Goal: Information Seeking & Learning: Learn about a topic

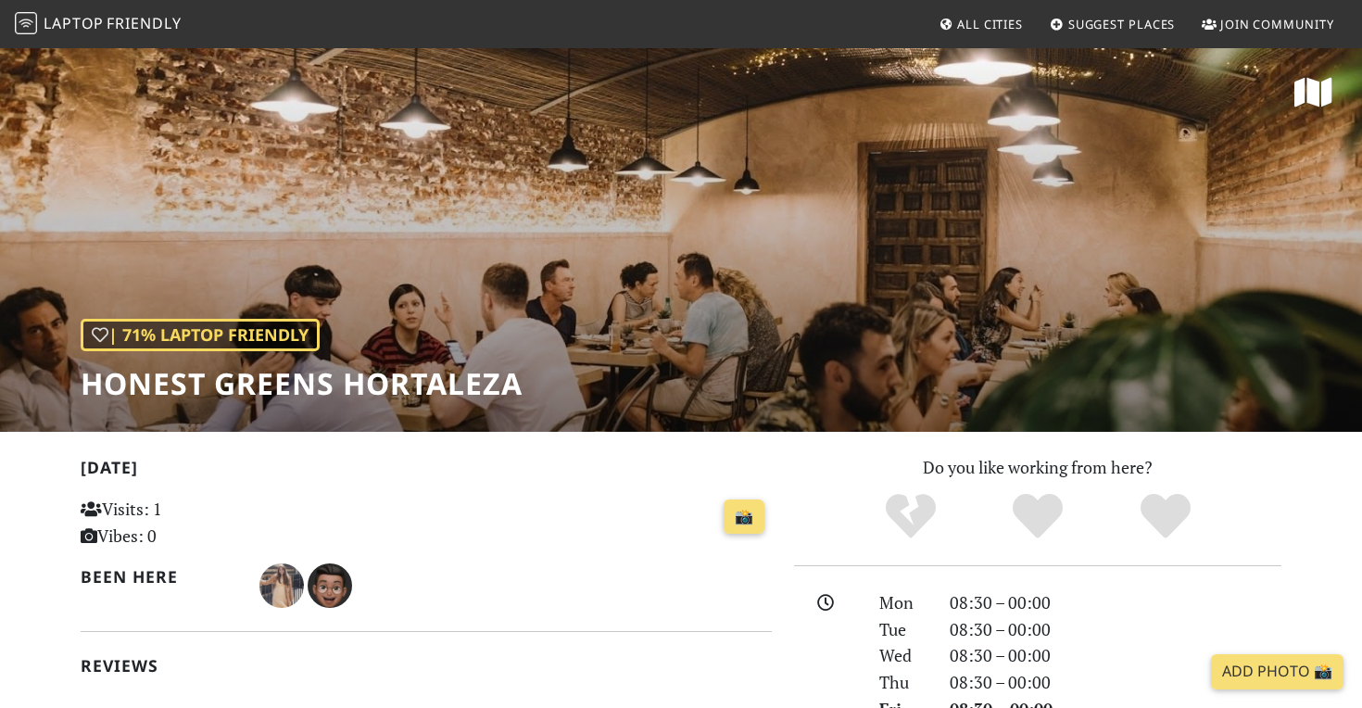
click at [50, 26] on span "Laptop" at bounding box center [74, 23] width 60 height 20
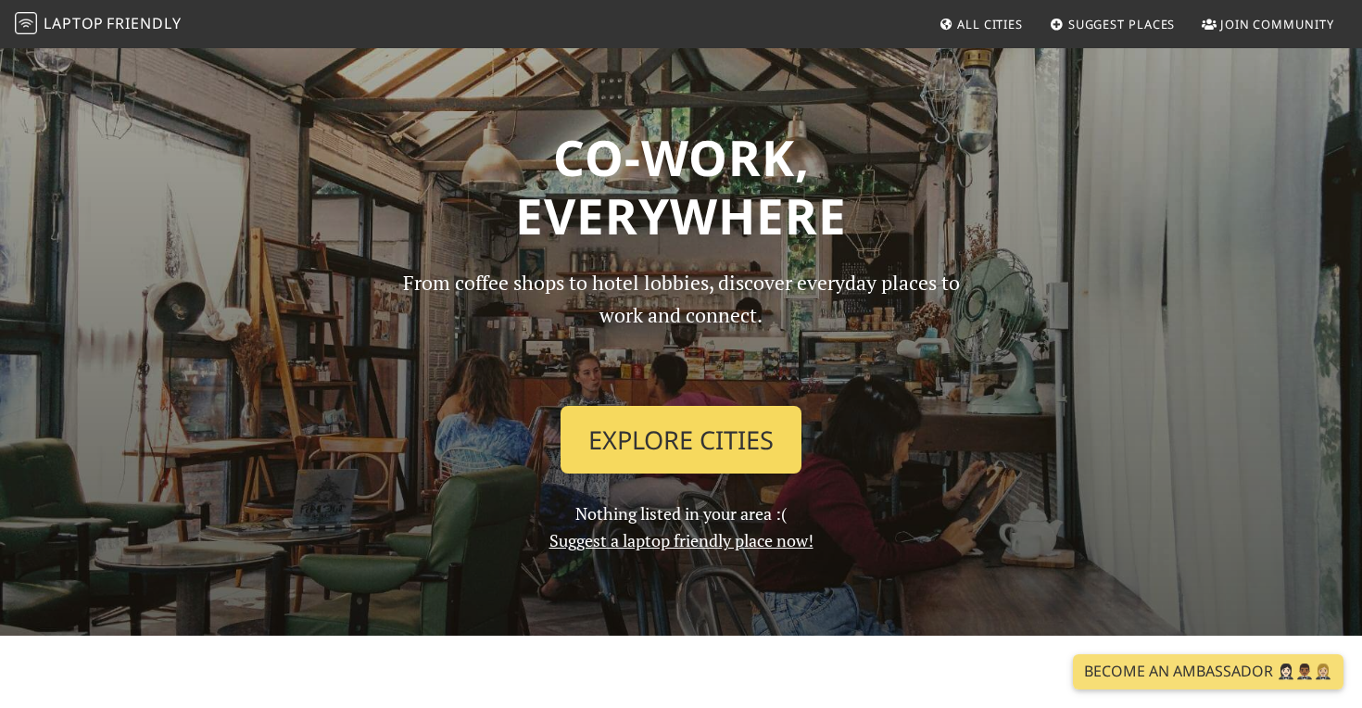
click at [666, 412] on link "Explore Cities" at bounding box center [681, 440] width 241 height 69
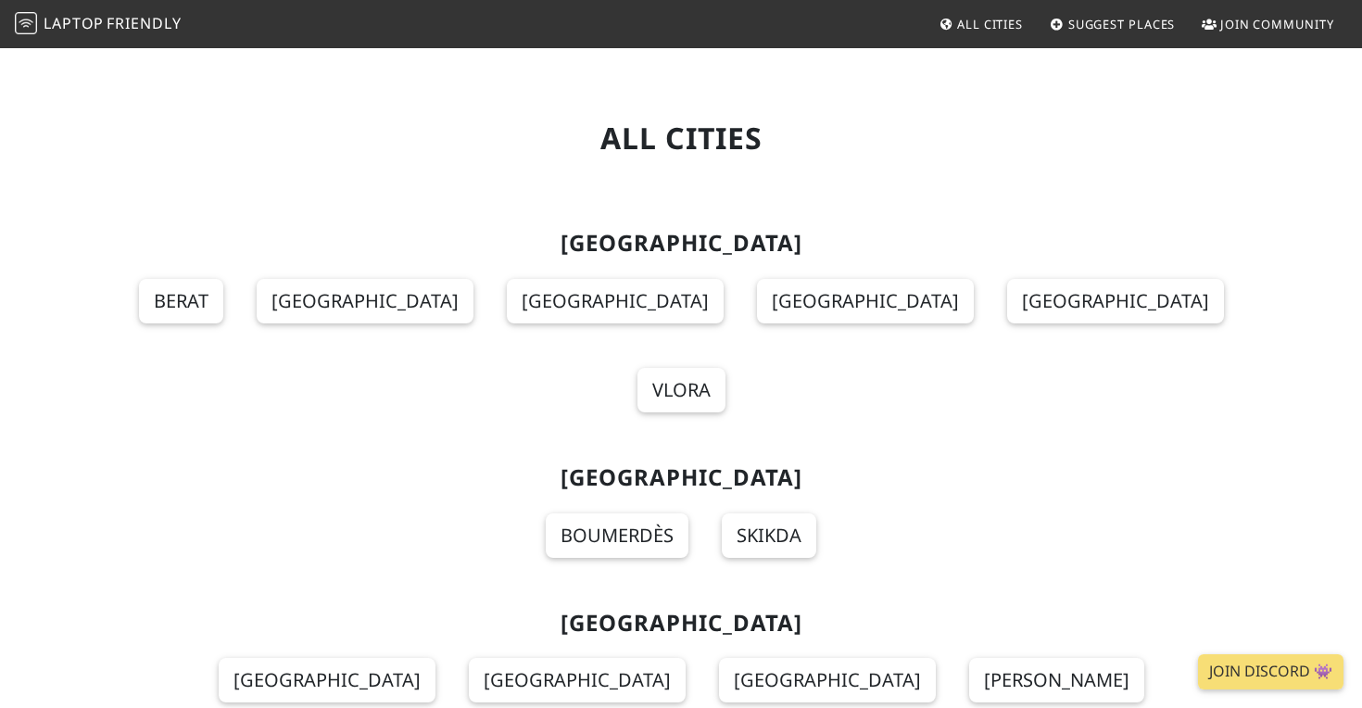
click at [32, 30] on img at bounding box center [26, 23] width 22 height 22
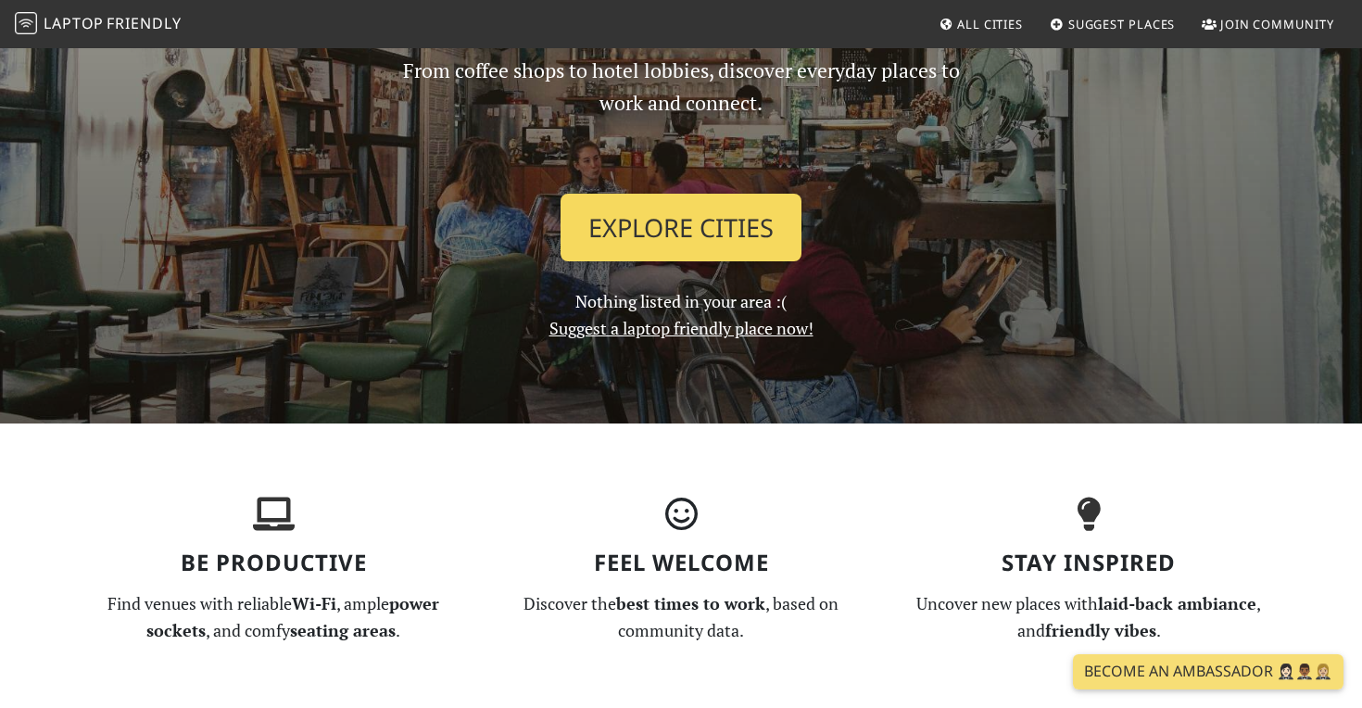
scroll to position [213, 0]
click at [738, 219] on link "Explore Cities" at bounding box center [681, 227] width 241 height 69
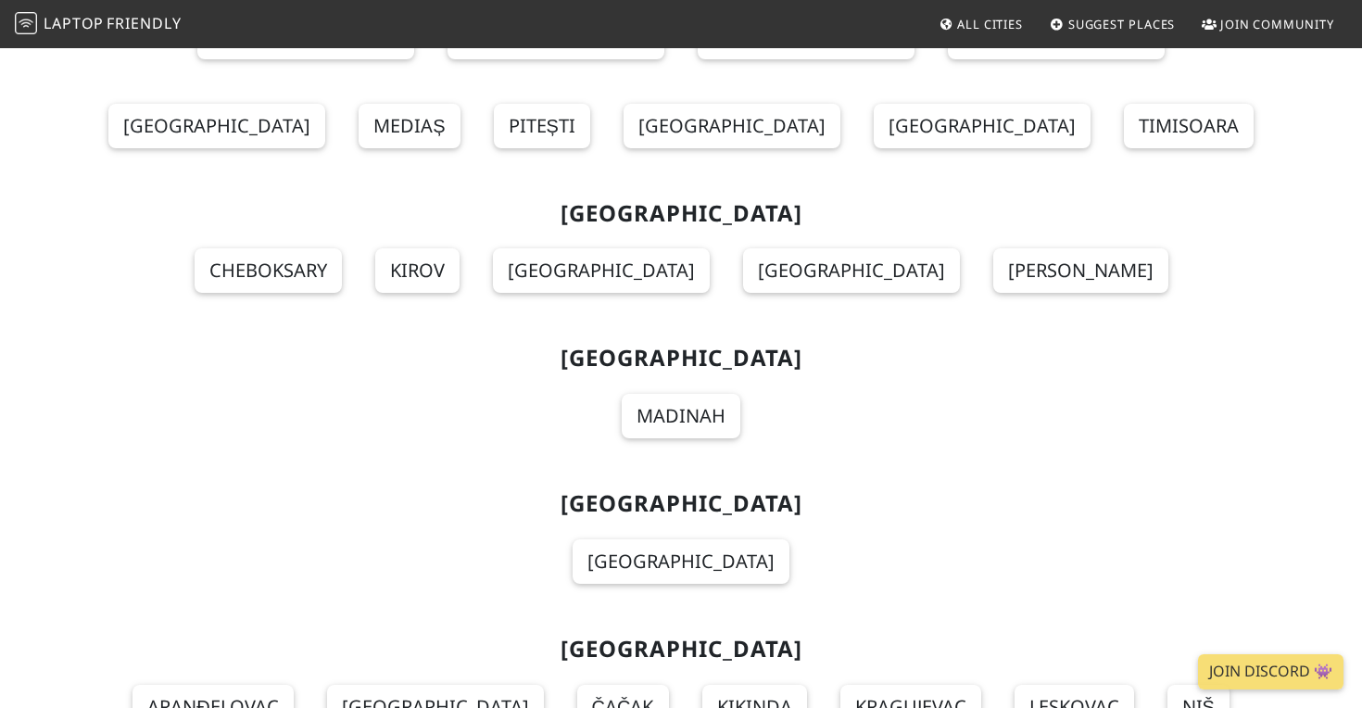
scroll to position [16976, 0]
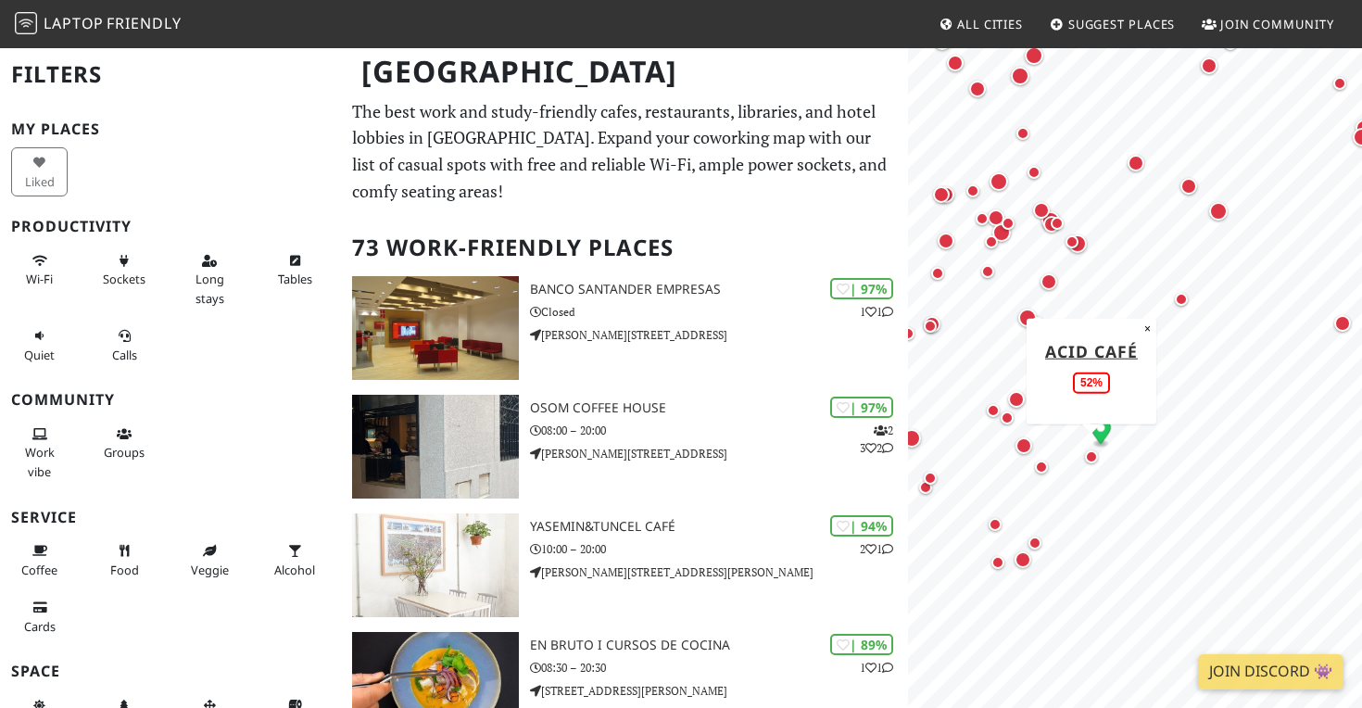
click at [1094, 455] on div "Map marker" at bounding box center [1091, 456] width 13 height 13
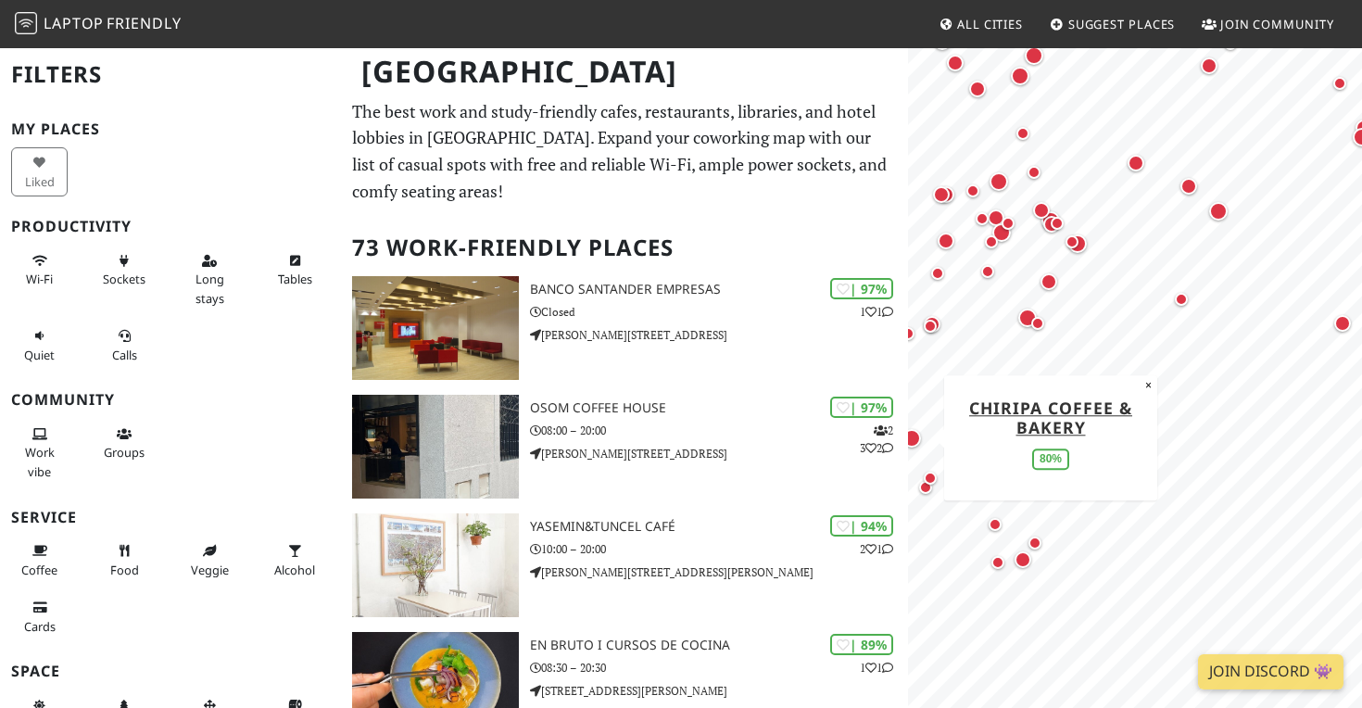
click at [910, 438] on div "Map marker" at bounding box center [911, 438] width 19 height 19
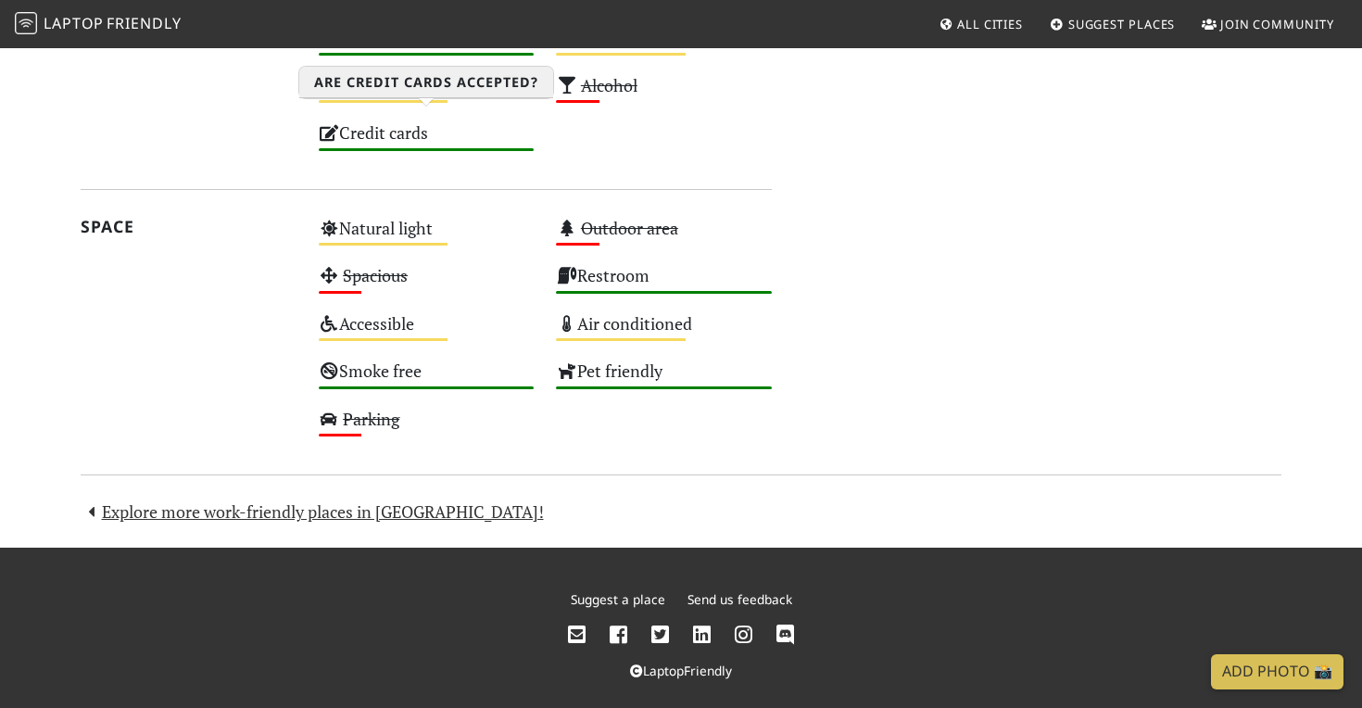
scroll to position [1554, 0]
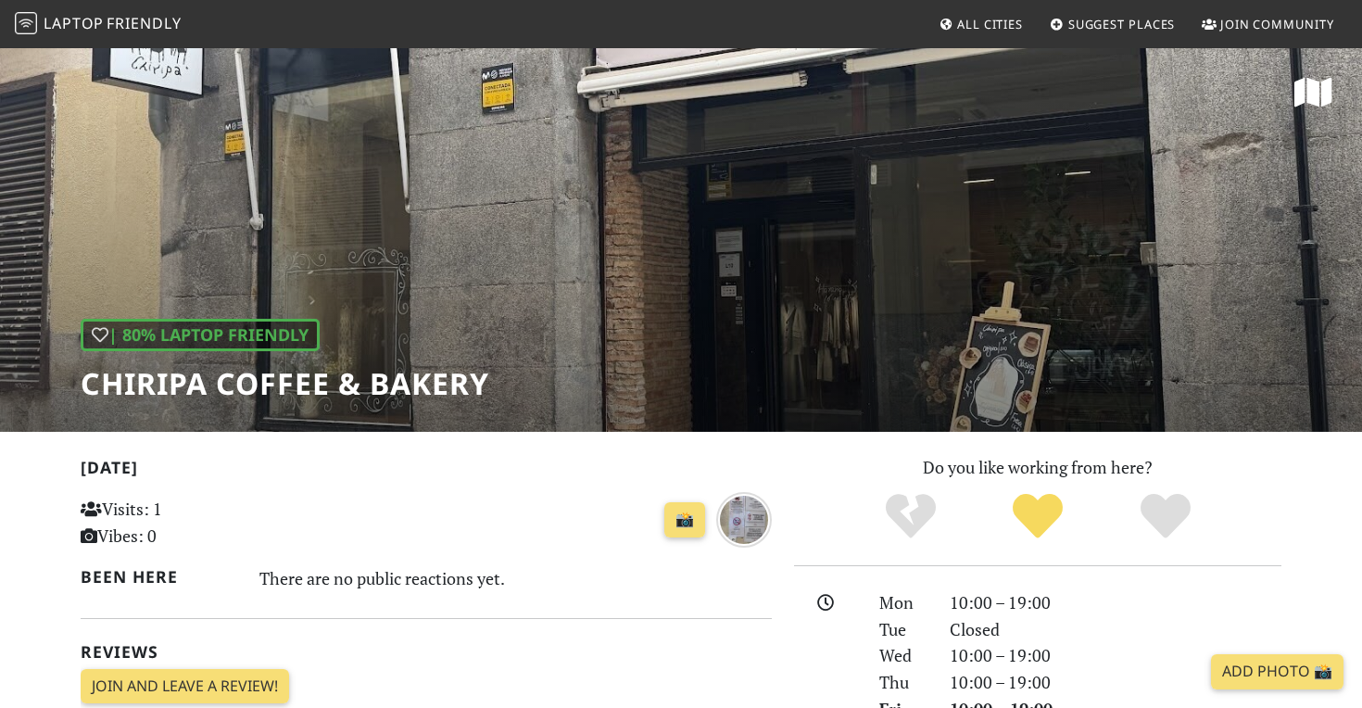
click at [722, 259] on div "| 80% Laptop Friendly Chiripa Coffee & Bakery" at bounding box center [681, 238] width 1362 height 385
click at [734, 526] on img "about 2 months ago" at bounding box center [744, 520] width 56 height 56
click at [276, 72] on div "| 80% Laptop Friendly Chiripa Coffee & Bakery" at bounding box center [681, 238] width 1362 height 385
click at [237, 386] on h1 "Chiripa Coffee & Bakery" at bounding box center [285, 383] width 409 height 35
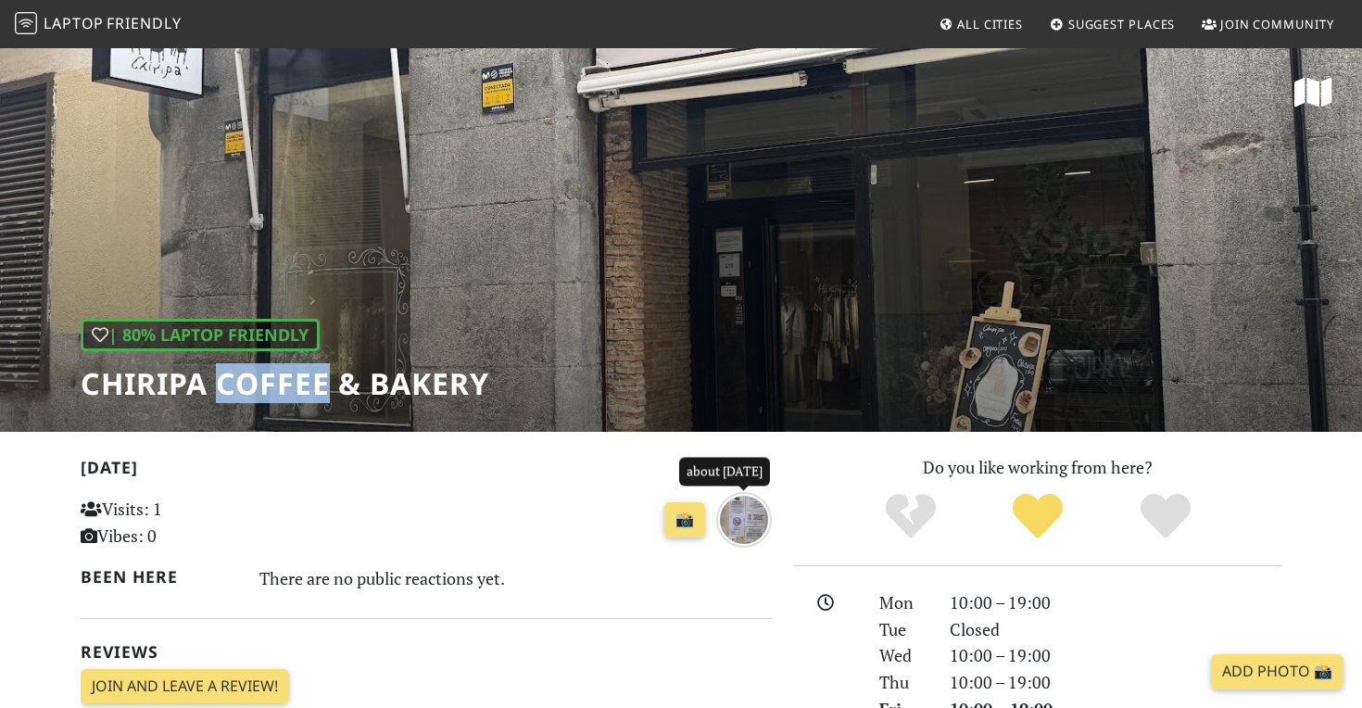
click at [237, 386] on h1 "Chiripa Coffee & Bakery" at bounding box center [285, 383] width 409 height 35
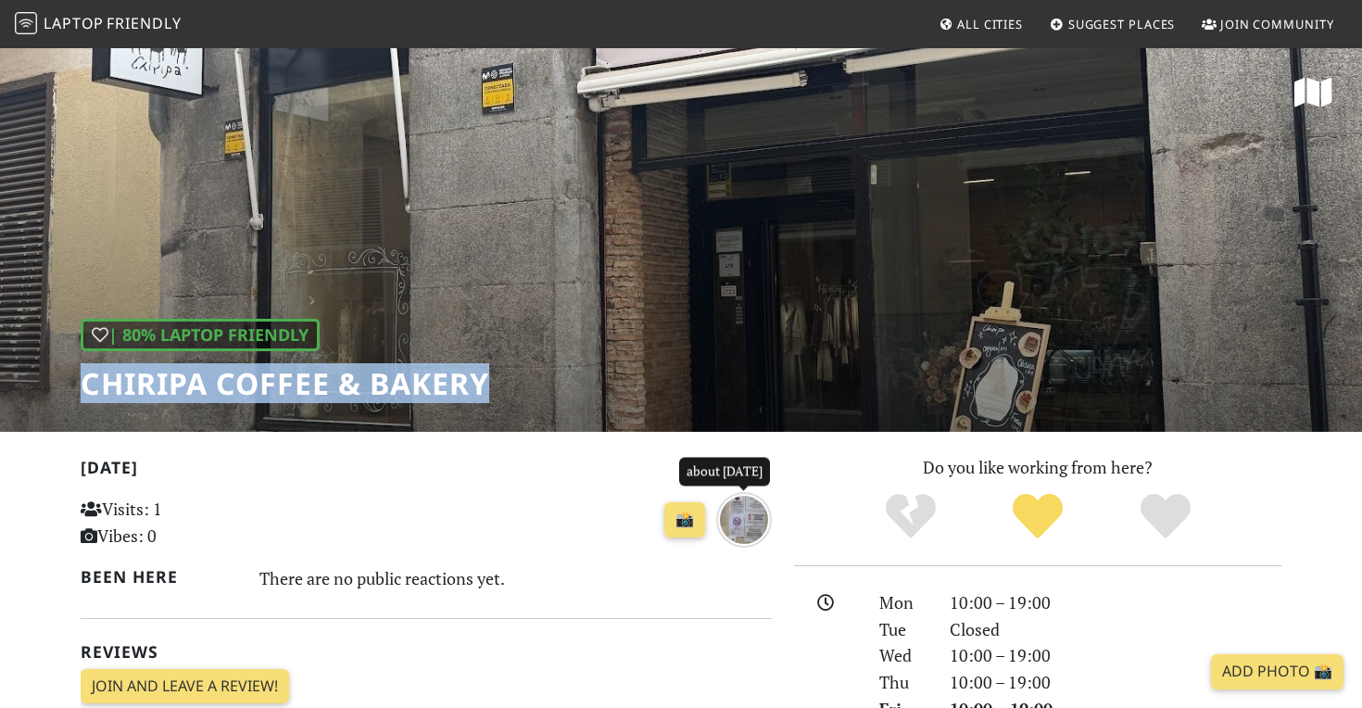
copy div "Chiripa Coffee & Bakery"
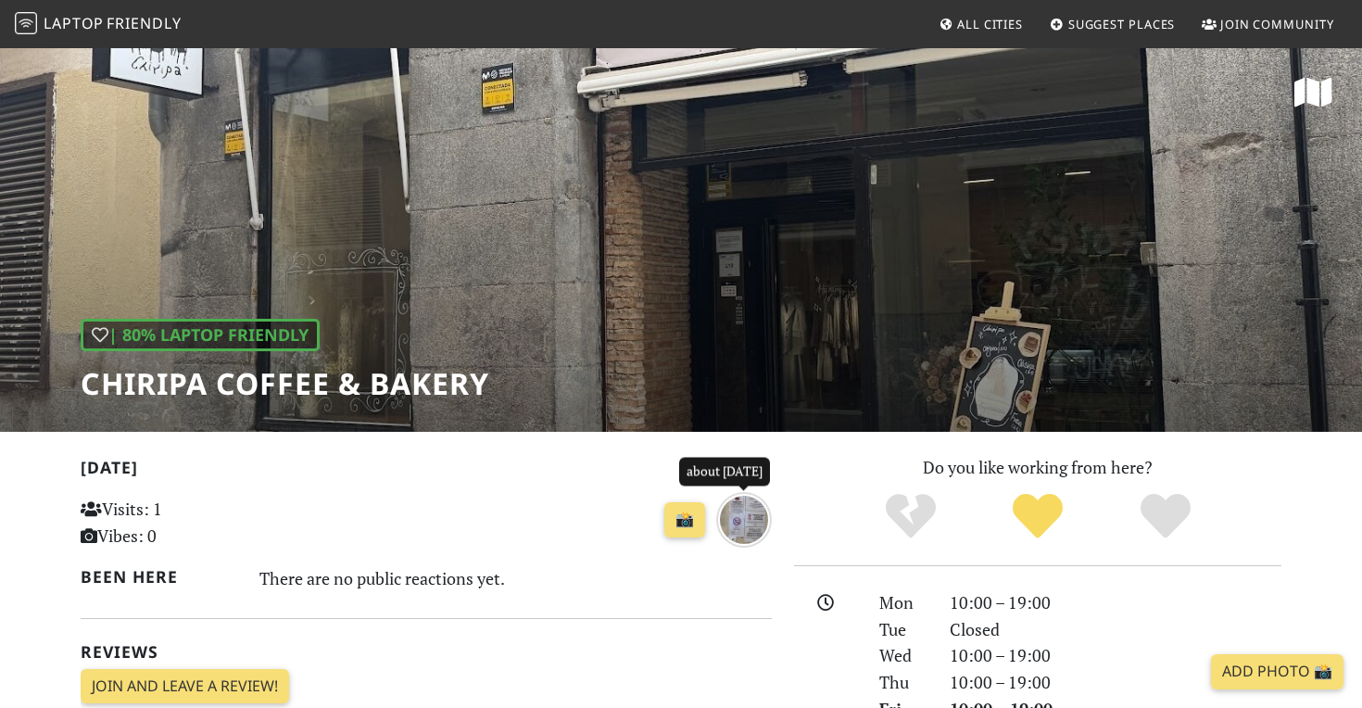
click at [898, 2] on nav "Laptop Friendly All Cities Suggest Places Join Community" at bounding box center [681, 24] width 1362 height 48
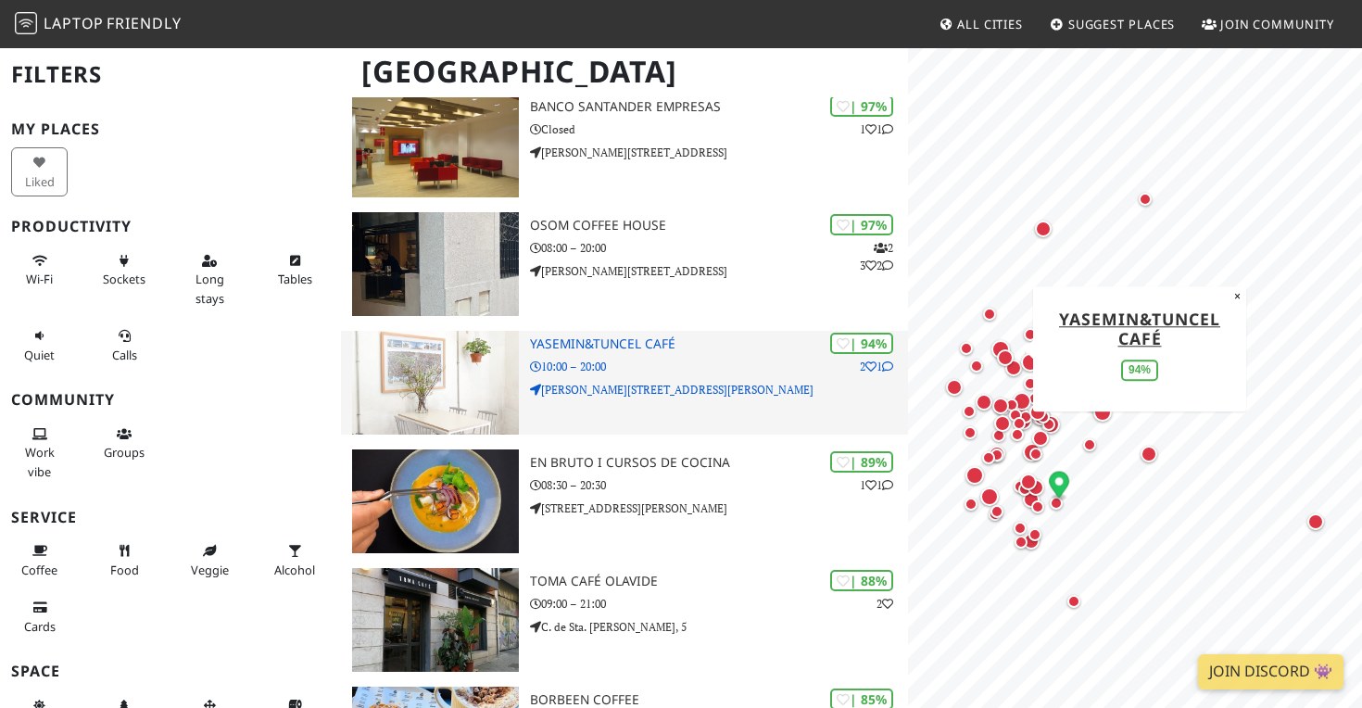
scroll to position [184, 0]
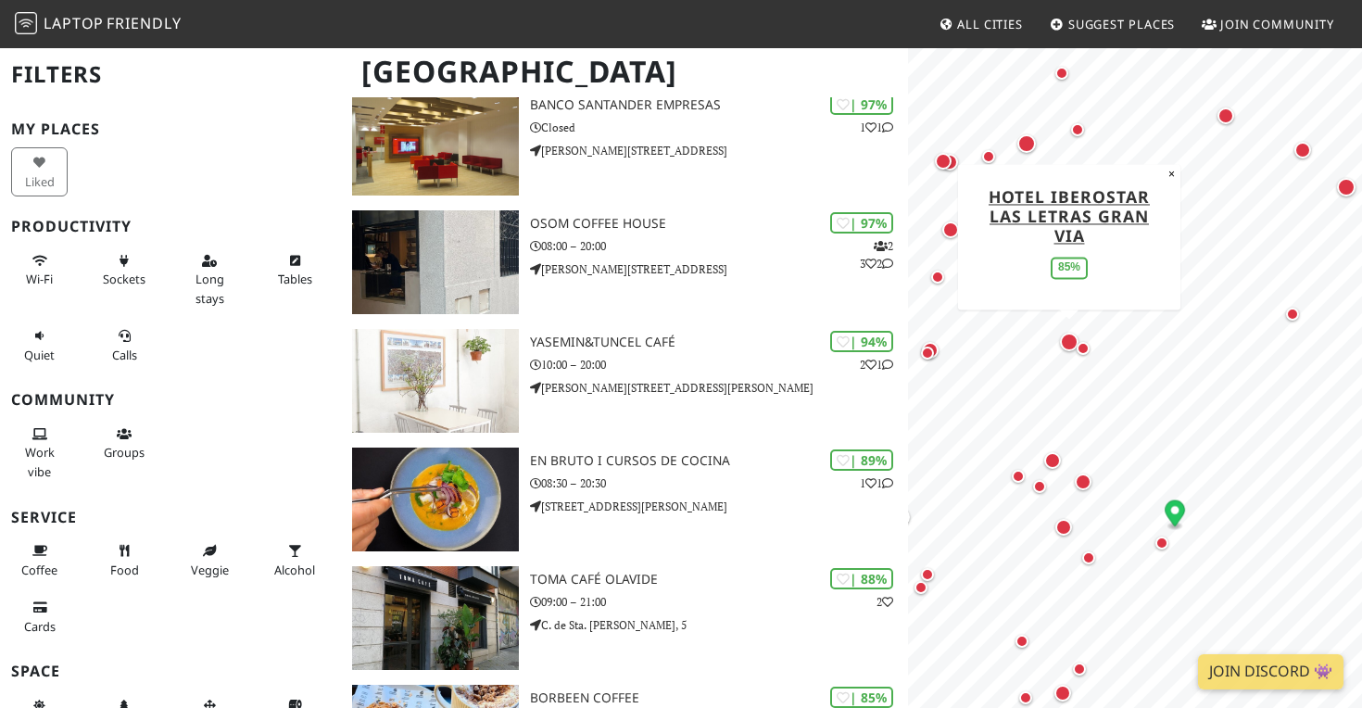
click at [1065, 342] on div "Map marker" at bounding box center [1069, 342] width 19 height 19
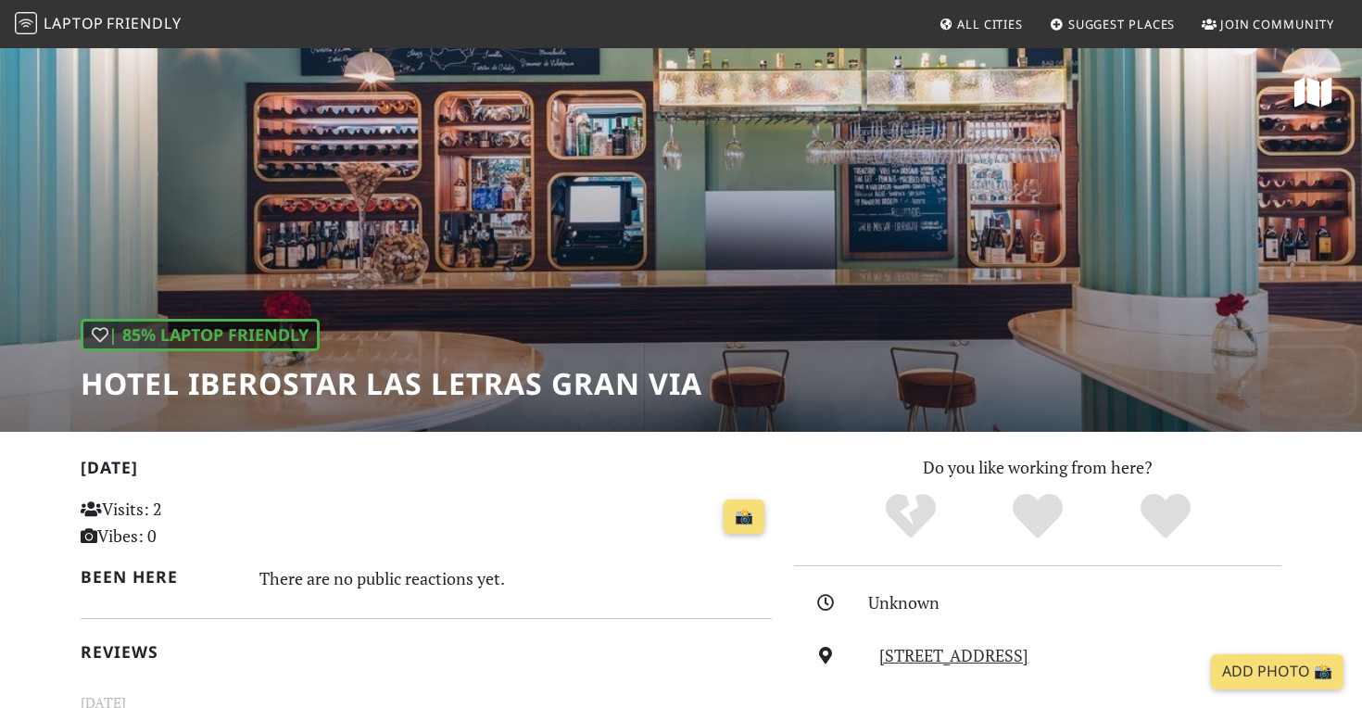
click at [250, 373] on h1 "Hotel Iberostar Las Letras Gran Via" at bounding box center [392, 383] width 622 height 35
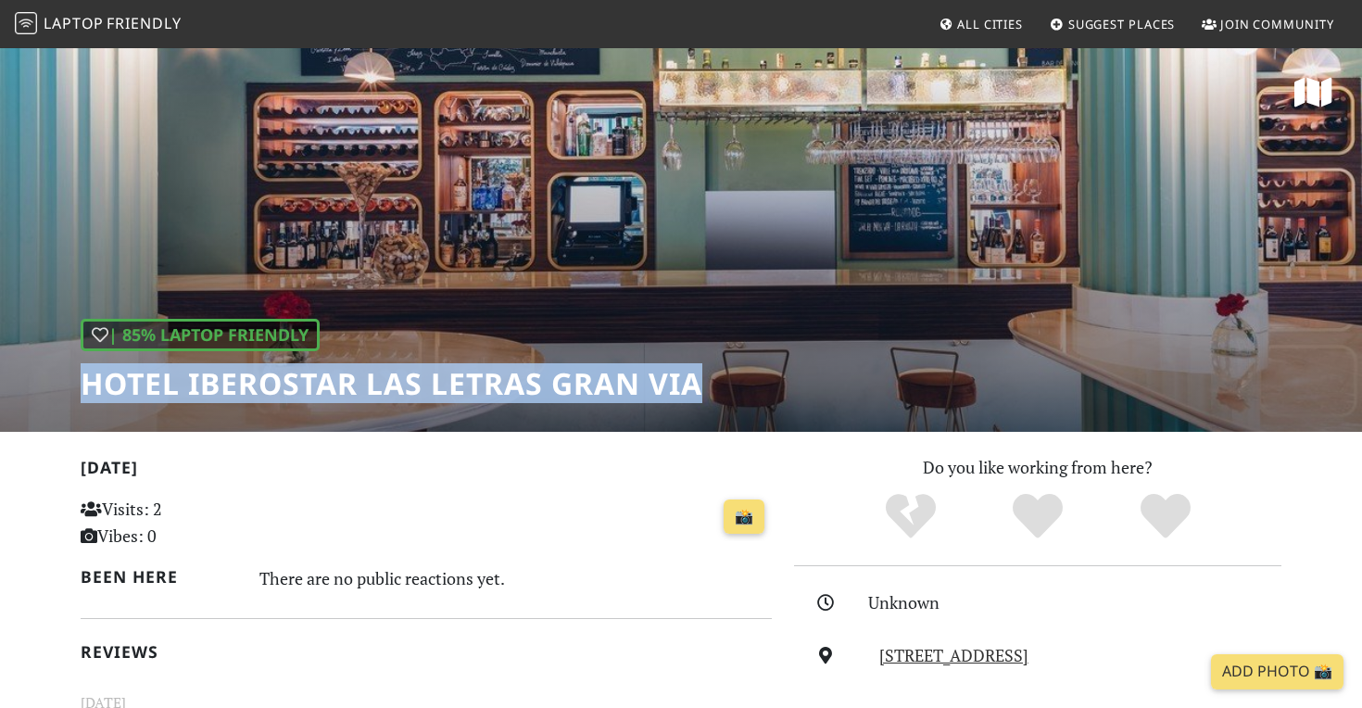
click at [250, 373] on h1 "Hotel Iberostar Las Letras Gran Via" at bounding box center [392, 383] width 622 height 35
copy div "Hotel Iberostar Las Letras Gran Via"
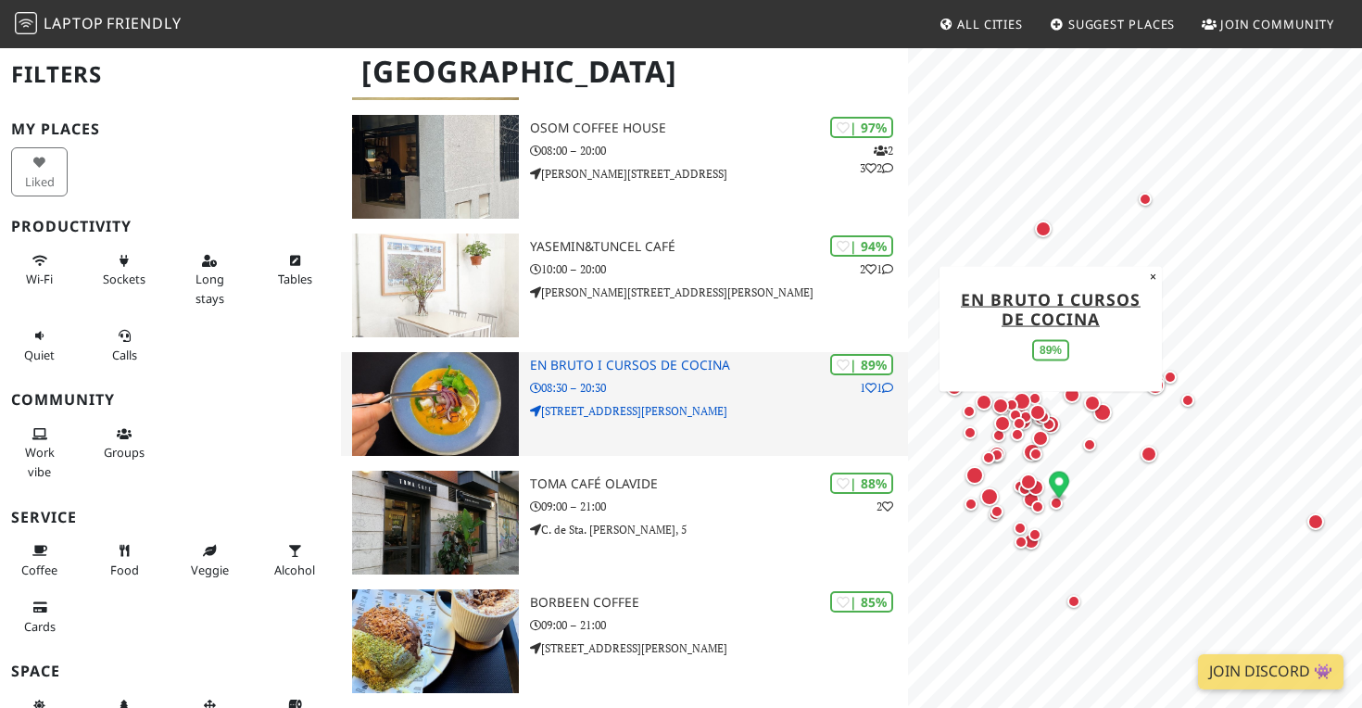
scroll to position [281, 0]
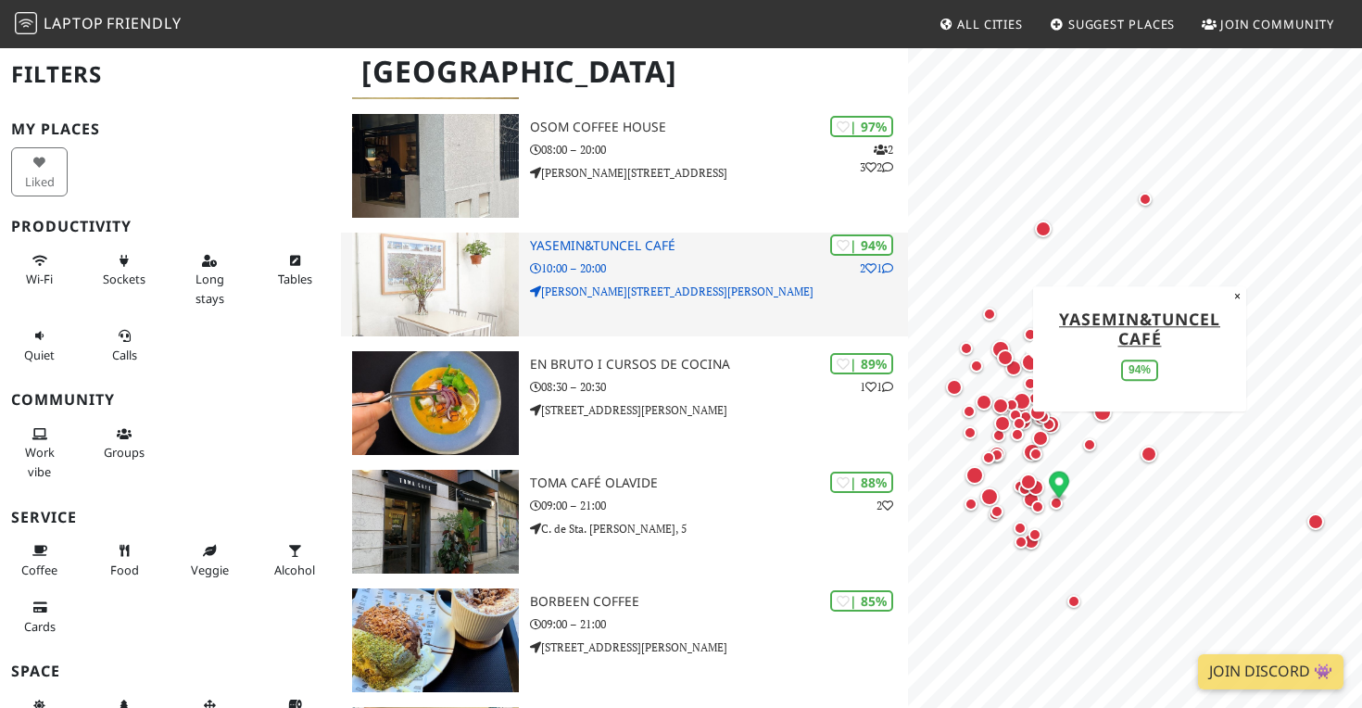
click at [708, 309] on div "| 94% 2 1 yasemin&tuncel café 10:00 – 20:00 [PERSON_NAME][STREET_ADDRESS][PERSO…" at bounding box center [719, 285] width 378 height 104
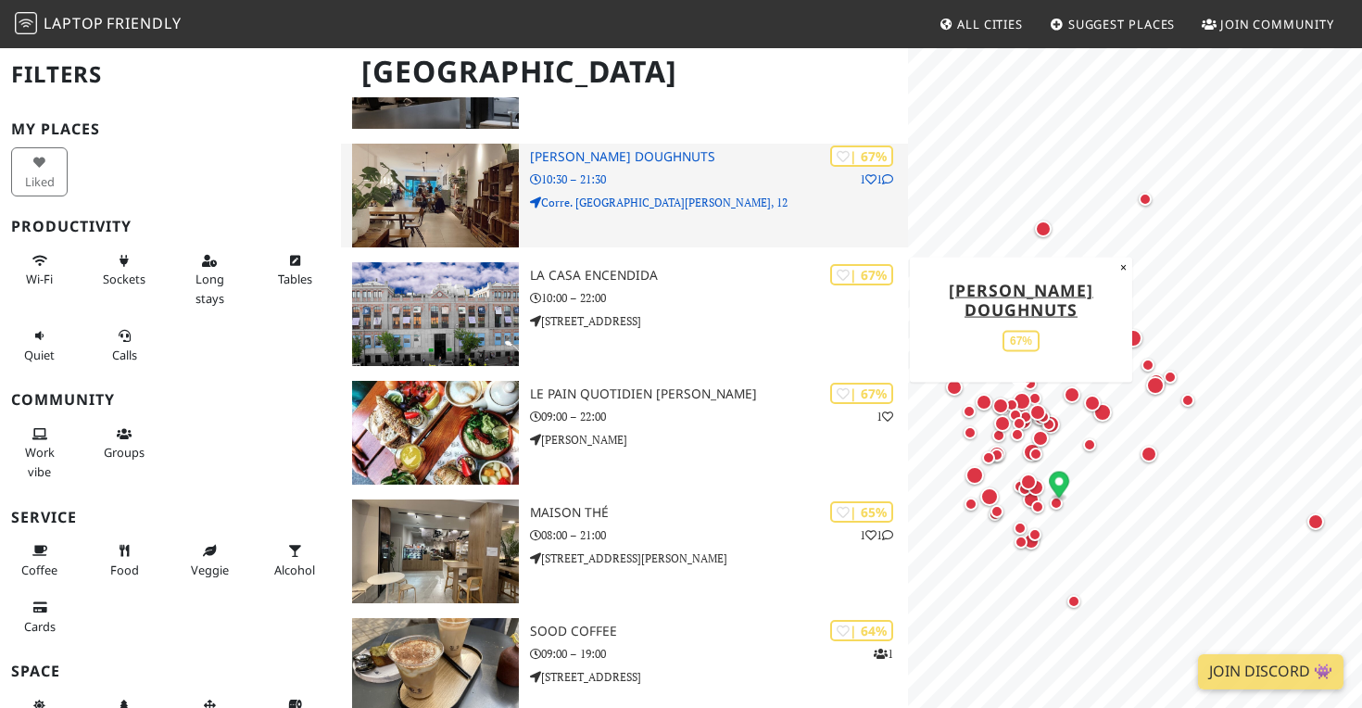
scroll to position [3353, 0]
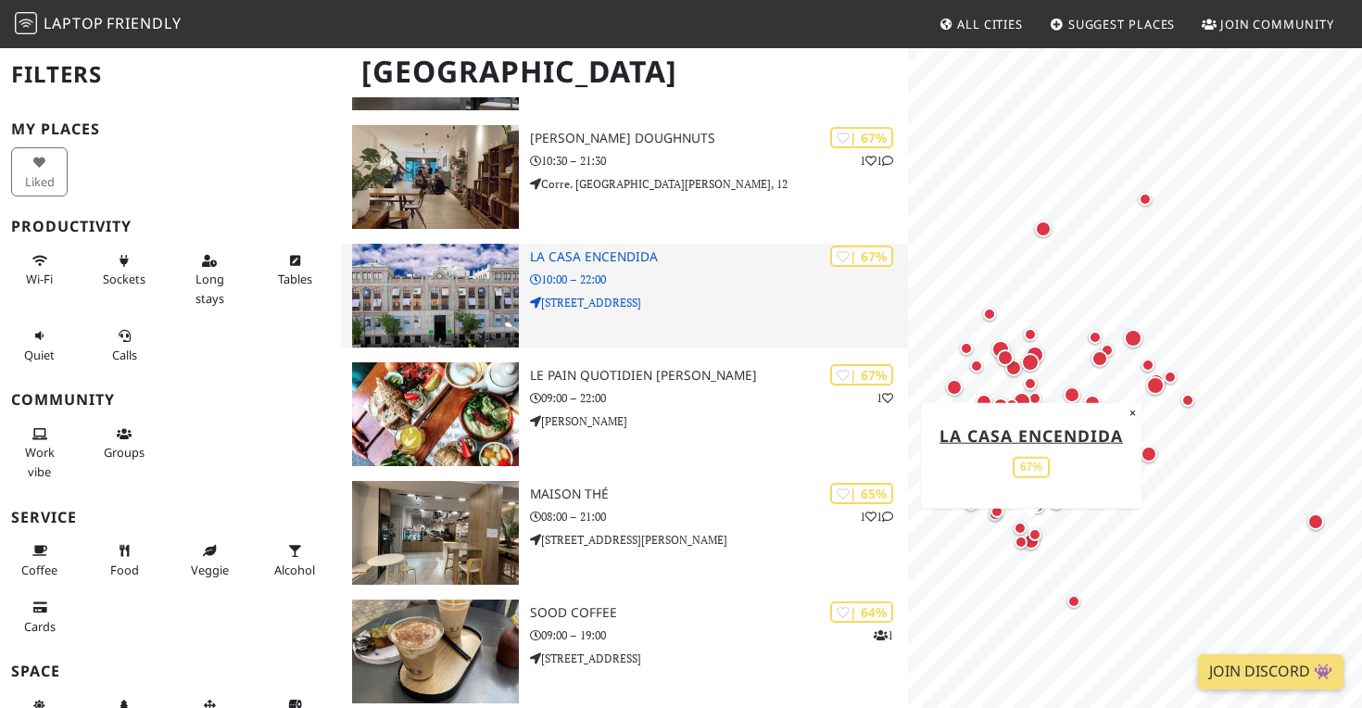
click at [482, 308] on img at bounding box center [435, 296] width 167 height 104
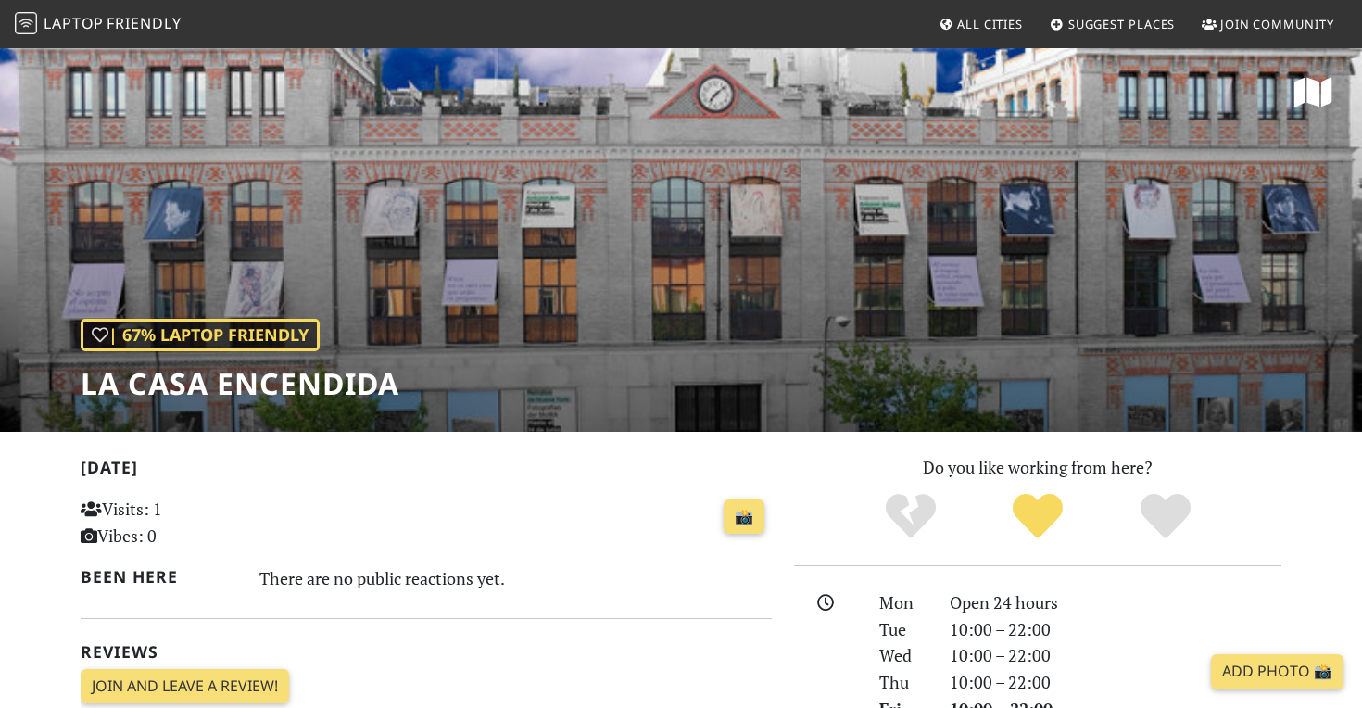
click at [225, 385] on h1 "La Casa Encendida" at bounding box center [240, 383] width 319 height 35
click at [203, 391] on h1 "La Casa Encendida" at bounding box center [240, 383] width 319 height 35
click at [244, 378] on h1 "La Casa Encendida" at bounding box center [240, 383] width 319 height 35
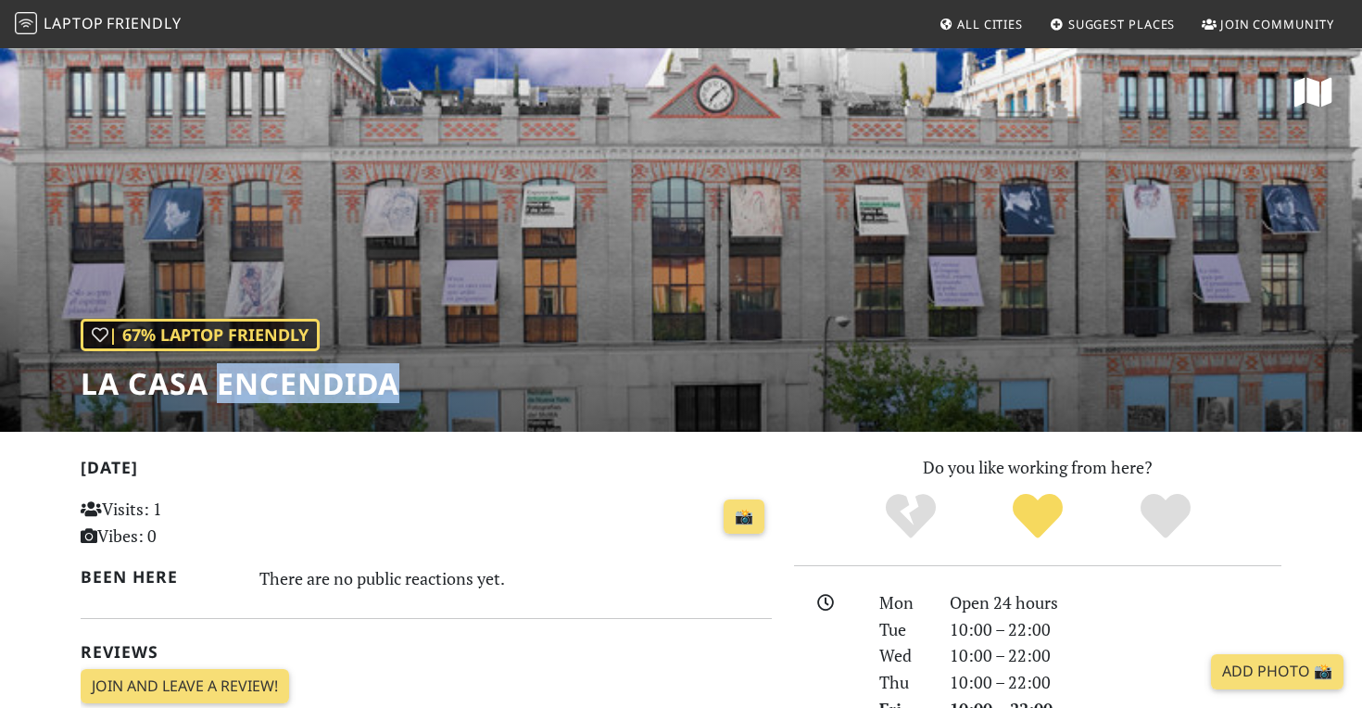
click at [244, 378] on h1 "La Casa Encendida" at bounding box center [240, 383] width 319 height 35
copy div "La Casa Encendida"
